Goal: Transaction & Acquisition: Book appointment/travel/reservation

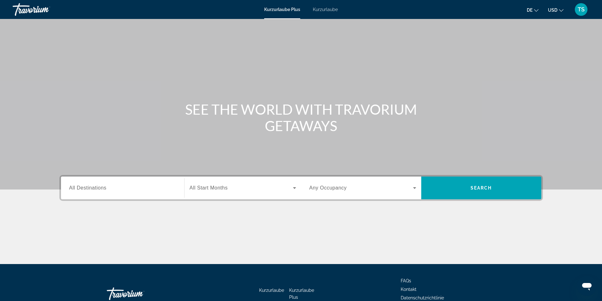
click at [559, 10] on icon "Währung ändern" at bounding box center [561, 10] width 4 height 4
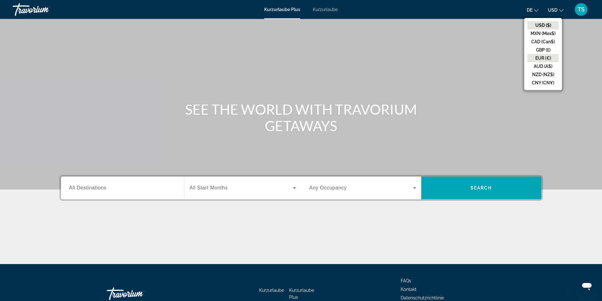
click at [545, 56] on button "EUR (€)" at bounding box center [543, 58] width 31 height 8
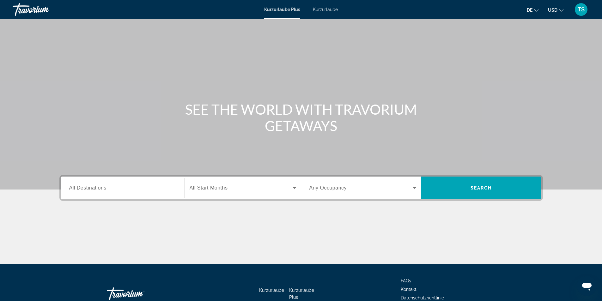
click at [281, 8] on font "Kurzurlaube Plus" at bounding box center [282, 9] width 36 height 5
click at [118, 189] on input "Destination All Destinations" at bounding box center [122, 189] width 107 height 8
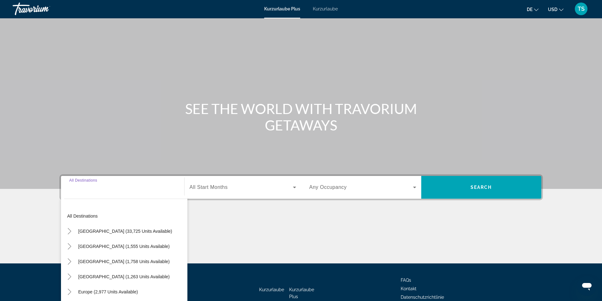
scroll to position [40, 0]
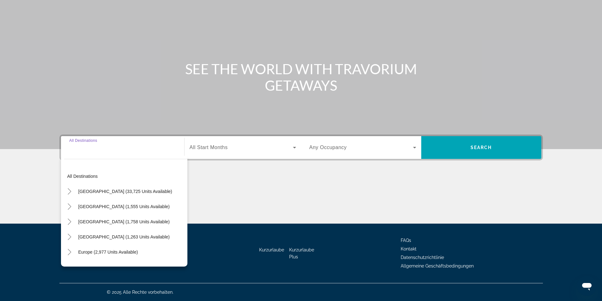
click at [118, 189] on span "[GEOGRAPHIC_DATA] (33,725 units available)" at bounding box center [125, 191] width 94 height 5
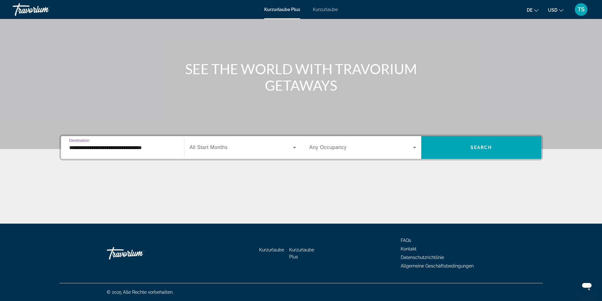
click at [145, 146] on input "**********" at bounding box center [122, 148] width 107 height 8
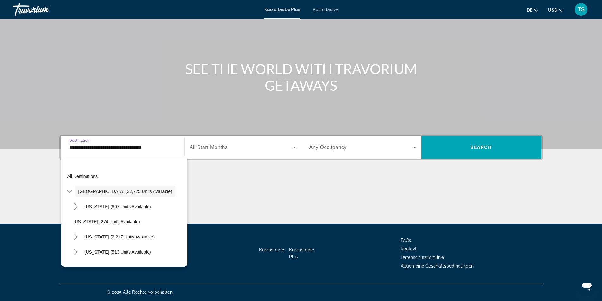
click at [163, 147] on input "**********" at bounding box center [122, 148] width 107 height 8
click at [163, 152] on div "**********" at bounding box center [122, 148] width 107 height 18
drag, startPoint x: 164, startPoint y: 150, endPoint x: 67, endPoint y: 146, distance: 97.1
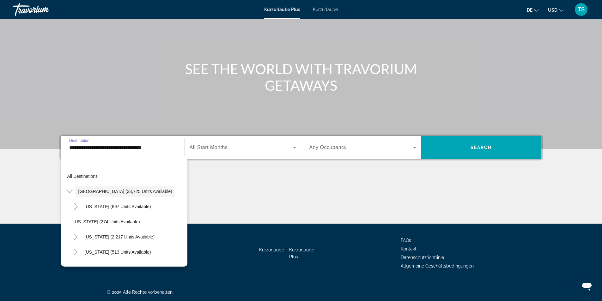
click at [67, 146] on div "**********" at bounding box center [122, 148] width 117 height 18
click at [162, 111] on div "Hauptinhalt" at bounding box center [301, 55] width 602 height 190
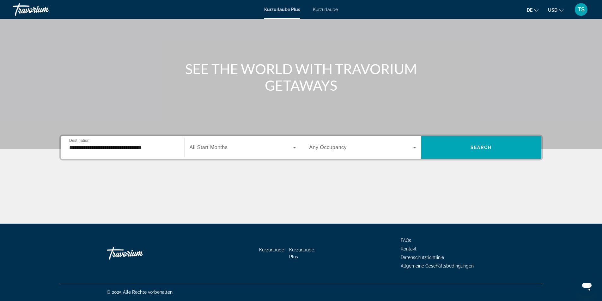
click at [161, 149] on input "**********" at bounding box center [122, 148] width 107 height 8
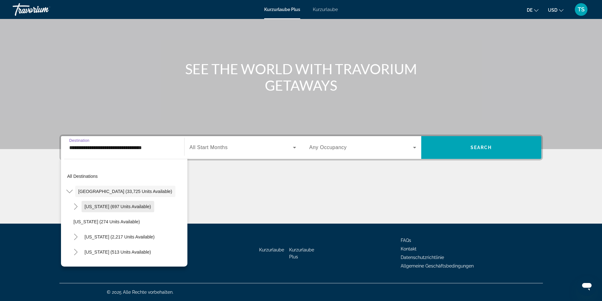
click at [108, 205] on span "Arizona (697 units available)" at bounding box center [118, 206] width 66 height 5
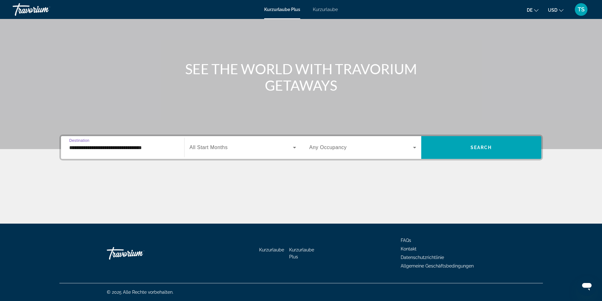
type input "**********"
click at [147, 145] on input "**********" at bounding box center [122, 148] width 107 height 8
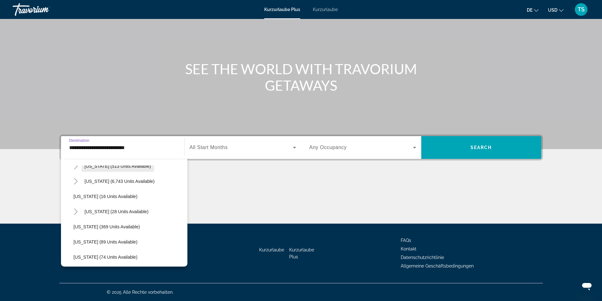
scroll to position [158, 0]
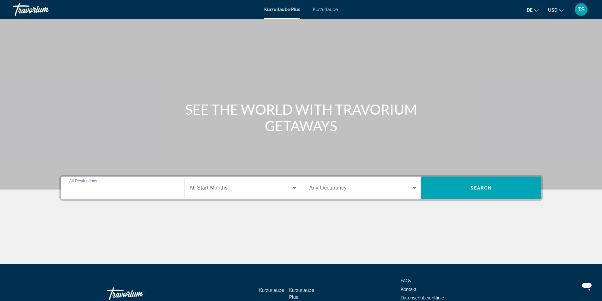
click at [156, 189] on input "Destination All Destinations" at bounding box center [122, 189] width 107 height 8
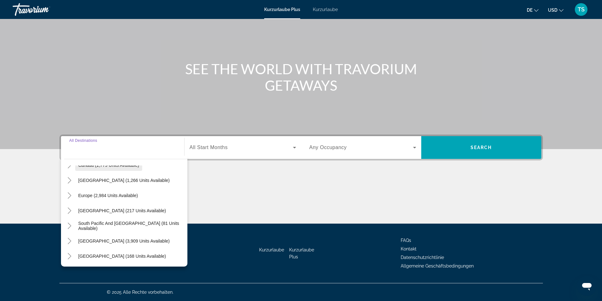
scroll to position [63, 0]
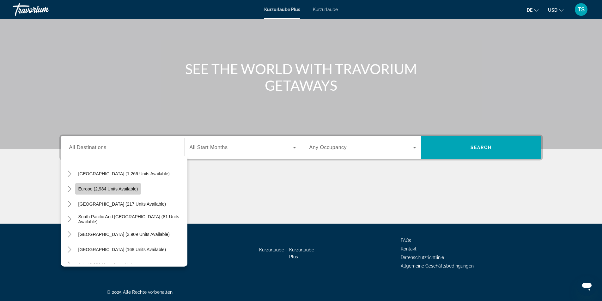
click at [114, 190] on span "Europe (2,984 units available)" at bounding box center [108, 188] width 60 height 5
type input "**********"
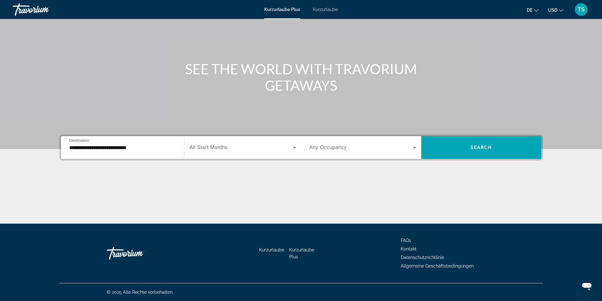
click at [210, 148] on span "All Start Months" at bounding box center [209, 147] width 38 height 5
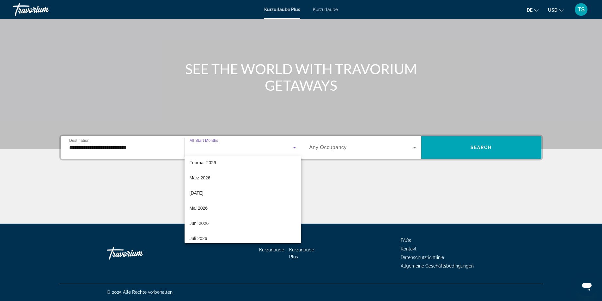
scroll to position [126, 0]
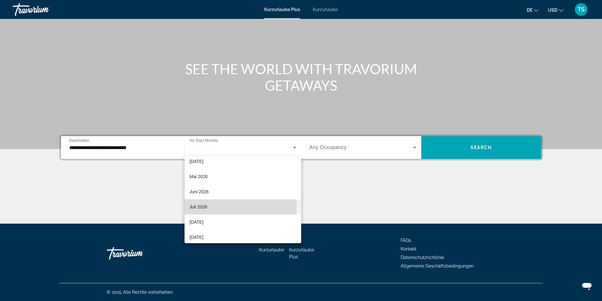
click at [202, 207] on font "Juli 2026" at bounding box center [199, 207] width 18 height 5
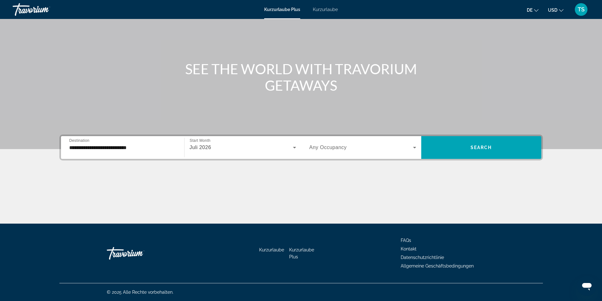
click at [371, 152] on div "Such-Widget" at bounding box center [362, 148] width 107 height 18
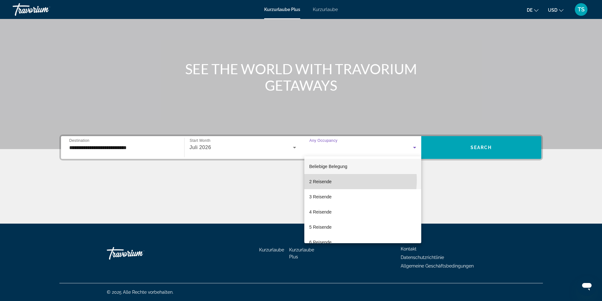
click at [333, 180] on mat-option "2 Reisende" at bounding box center [362, 181] width 117 height 15
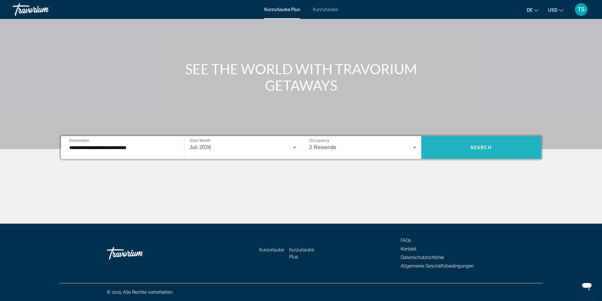
click at [489, 150] on span "Such-Widget" at bounding box center [481, 147] width 120 height 15
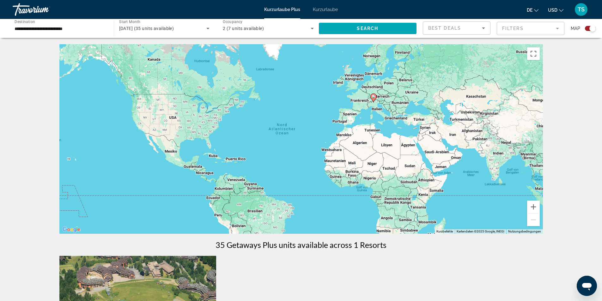
click at [563, 11] on icon "Währung ändern" at bounding box center [561, 10] width 4 height 4
click at [540, 60] on button "EUR (€)" at bounding box center [543, 58] width 31 height 8
click at [283, 10] on font "Kurzurlaube Plus" at bounding box center [282, 9] width 36 height 5
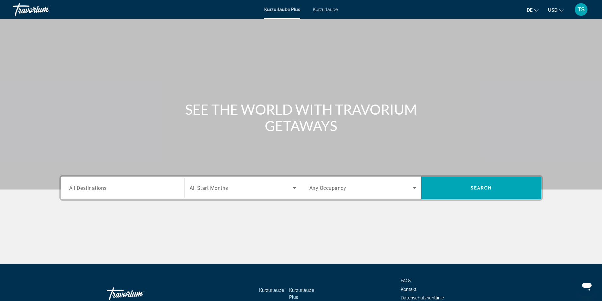
click at [155, 190] on input "Destination All Destinations" at bounding box center [122, 189] width 107 height 8
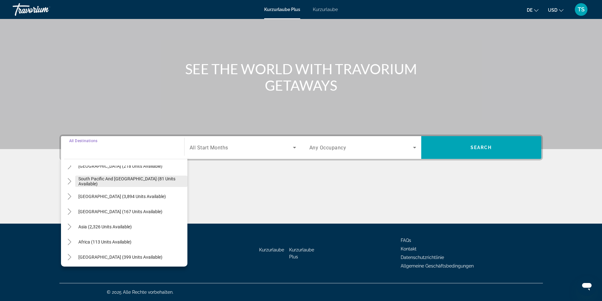
scroll to position [102, 0]
click at [133, 225] on span "Search widget" at bounding box center [105, 225] width 60 height 15
type input "**********"
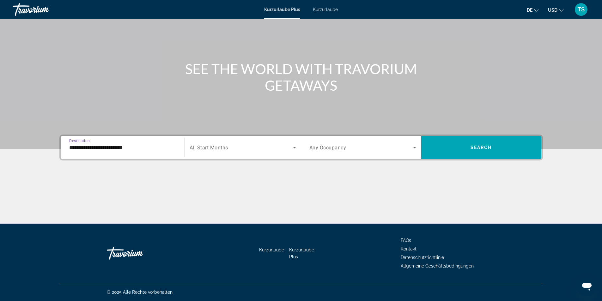
click at [230, 155] on div "Search widget" at bounding box center [243, 148] width 107 height 18
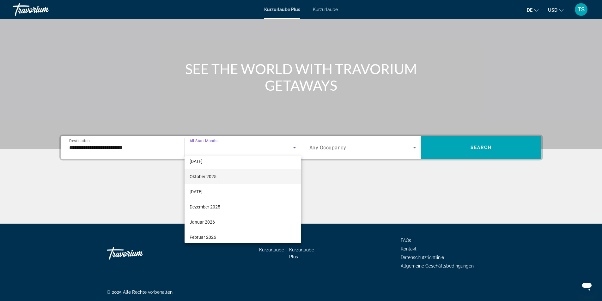
scroll to position [32, 0]
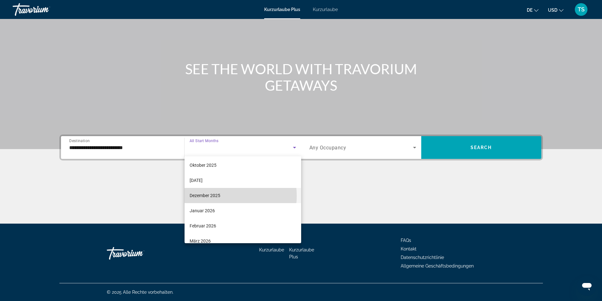
click at [218, 196] on font "Dezember 2025" at bounding box center [205, 195] width 31 height 5
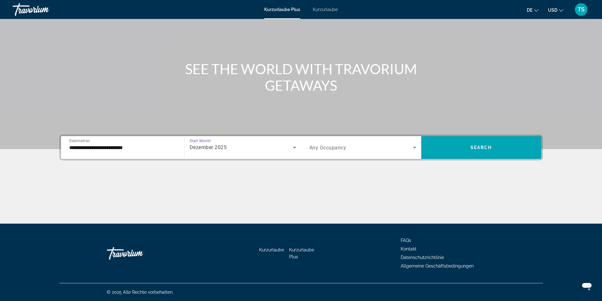
click at [364, 150] on span "Search widget" at bounding box center [361, 148] width 104 height 8
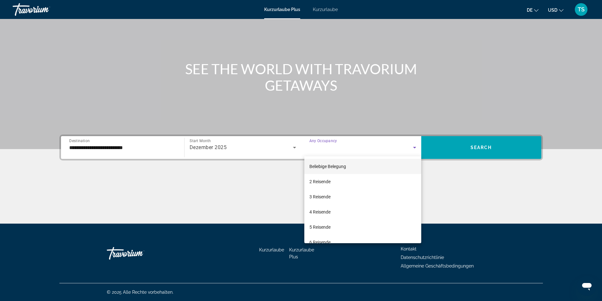
drag, startPoint x: 322, startPoint y: 180, endPoint x: 452, endPoint y: 169, distance: 130.7
click at [325, 179] on font "2 Reisende" at bounding box center [319, 181] width 21 height 5
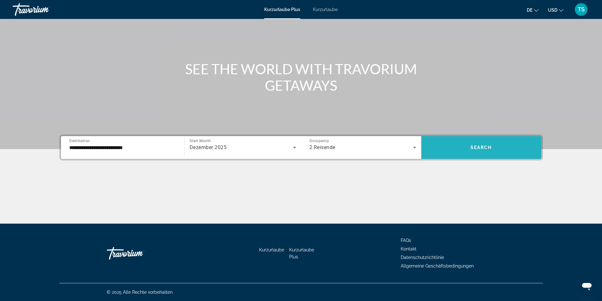
click at [499, 156] on span "Search widget" at bounding box center [481, 147] width 120 height 23
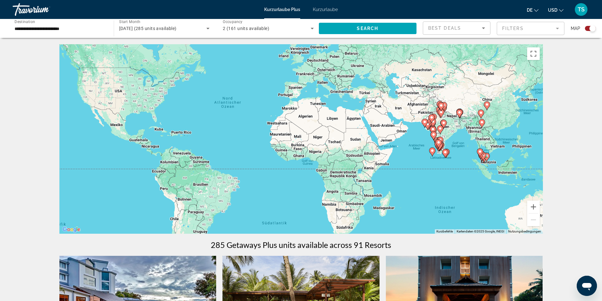
drag, startPoint x: 448, startPoint y: 143, endPoint x: 408, endPoint y: 121, distance: 45.3
click at [408, 121] on div "Um den Modus zum Ziehen mit der Tastatur zu aktivieren, drückst du Alt + Eingab…" at bounding box center [301, 139] width 484 height 190
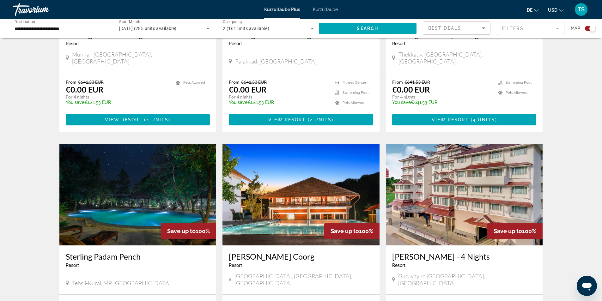
scroll to position [379, 0]
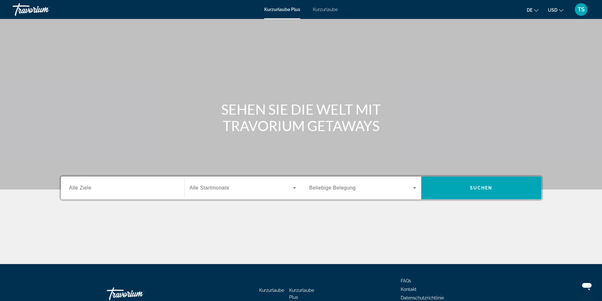
click at [555, 8] on font "USD" at bounding box center [552, 10] width 9 height 5
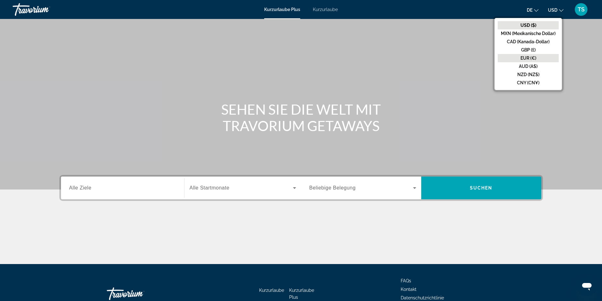
click at [534, 59] on font "EUR (€)" at bounding box center [529, 58] width 16 height 5
